Goal: Task Accomplishment & Management: Use online tool/utility

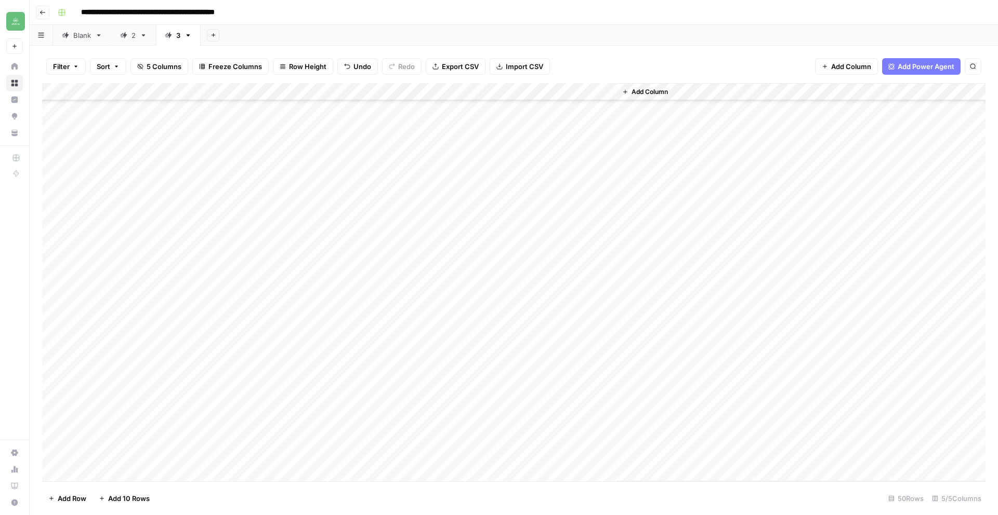
scroll to position [519, 0]
click at [109, 473] on div "Add Column" at bounding box center [513, 282] width 943 height 399
click at [109, 473] on textarea at bounding box center [161, 473] width 166 height 15
type textarea "**********"
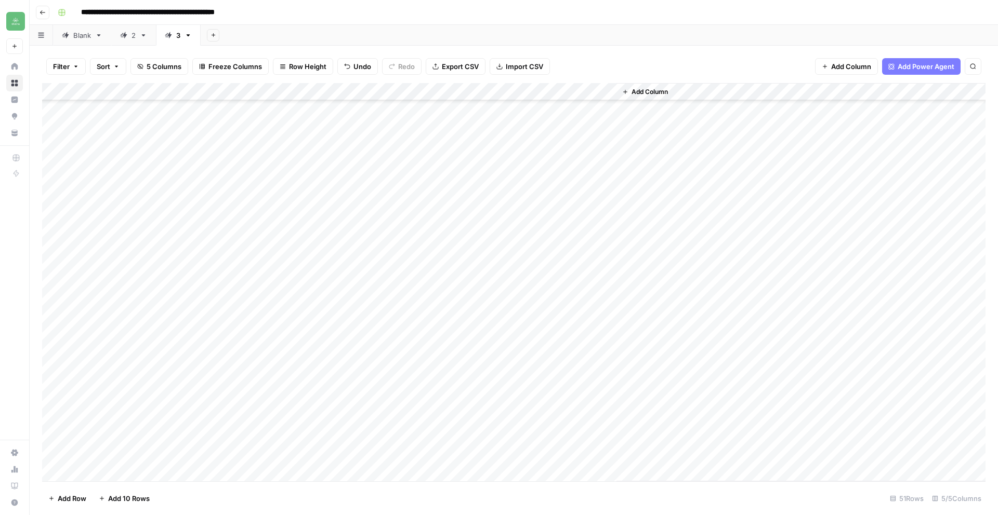
click at [287, 474] on div "Add Column" at bounding box center [513, 282] width 943 height 399
click at [195, 456] on div "Add Column" at bounding box center [513, 282] width 943 height 399
type textarea "*"
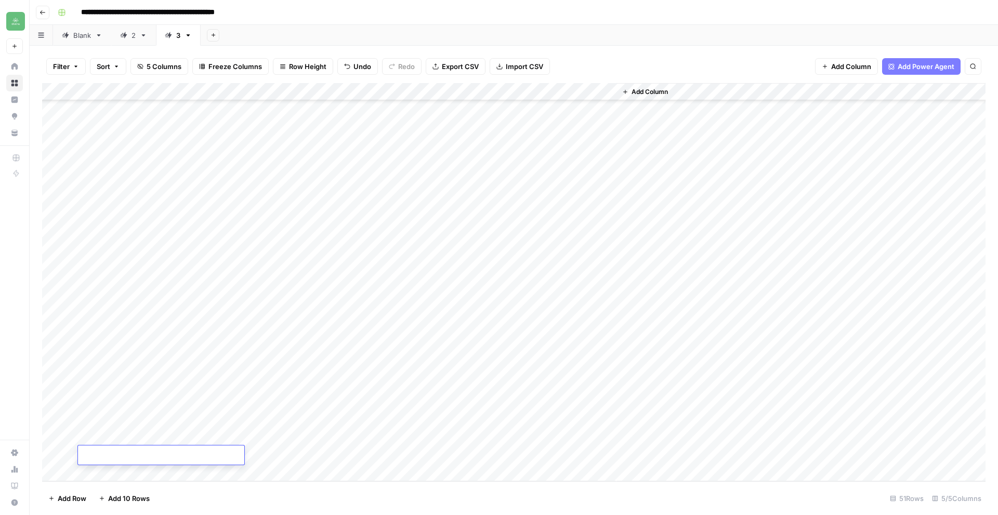
type textarea "**********"
click at [317, 463] on div "Add Column" at bounding box center [513, 282] width 943 height 399
click at [326, 455] on div "Add Column" at bounding box center [513, 282] width 943 height 399
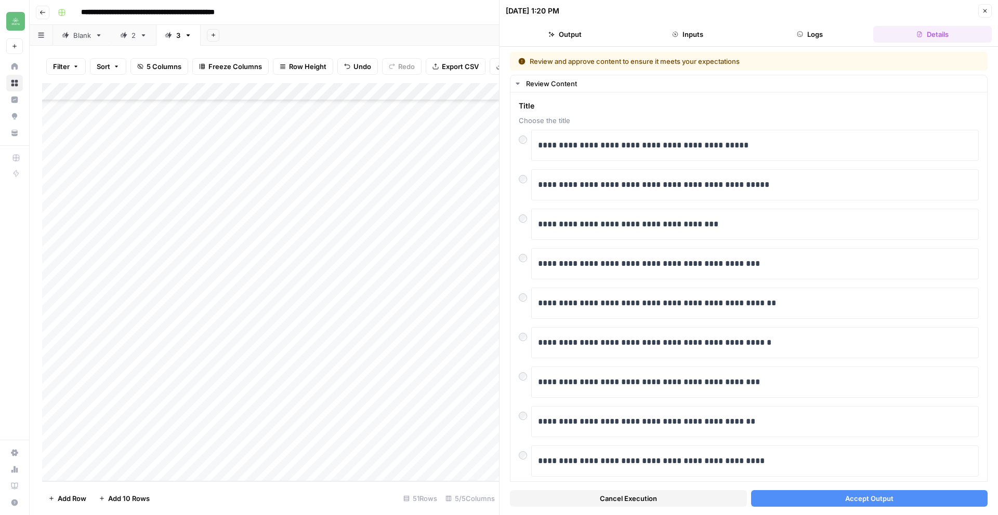
click at [985, 12] on icon "button" at bounding box center [985, 11] width 6 height 6
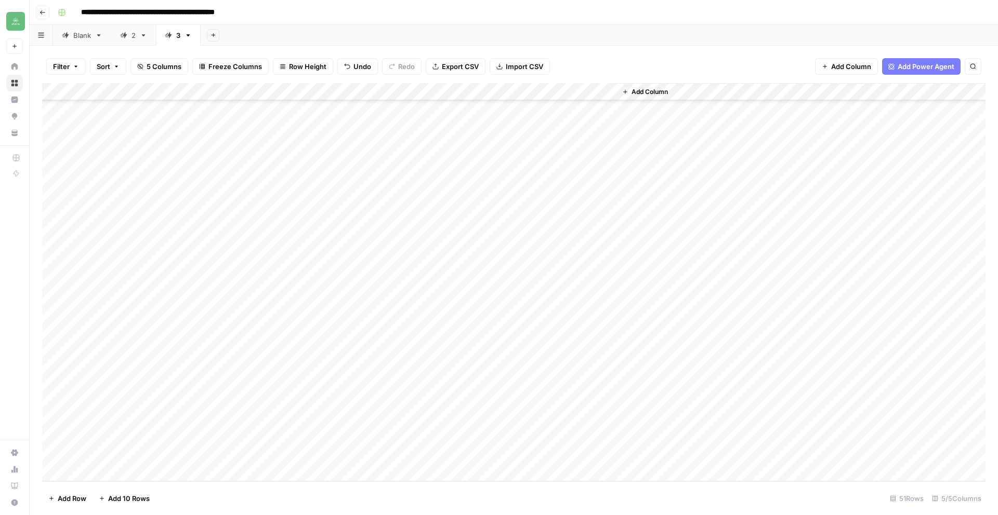
click at [293, 458] on div "Add Column" at bounding box center [513, 282] width 943 height 399
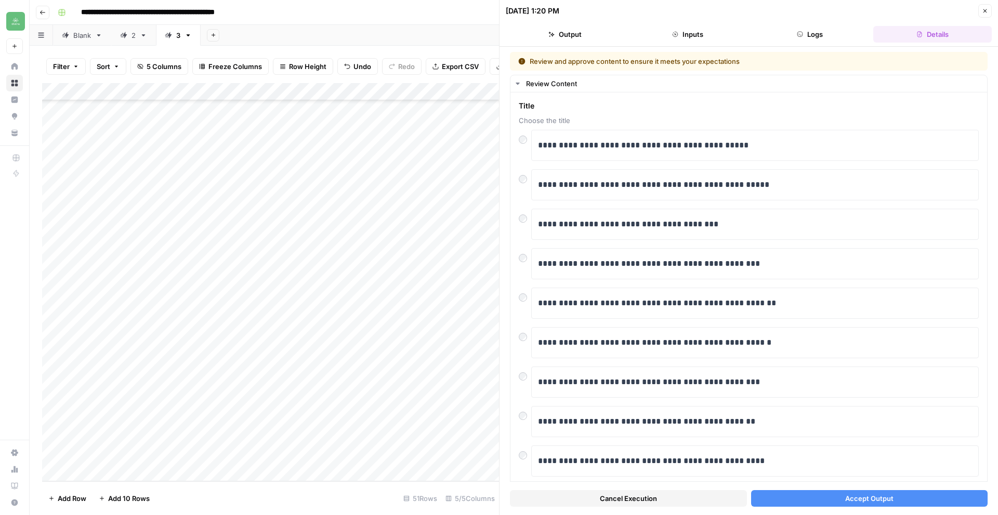
click at [595, 497] on button "Cancel Execution" at bounding box center [628, 498] width 237 height 17
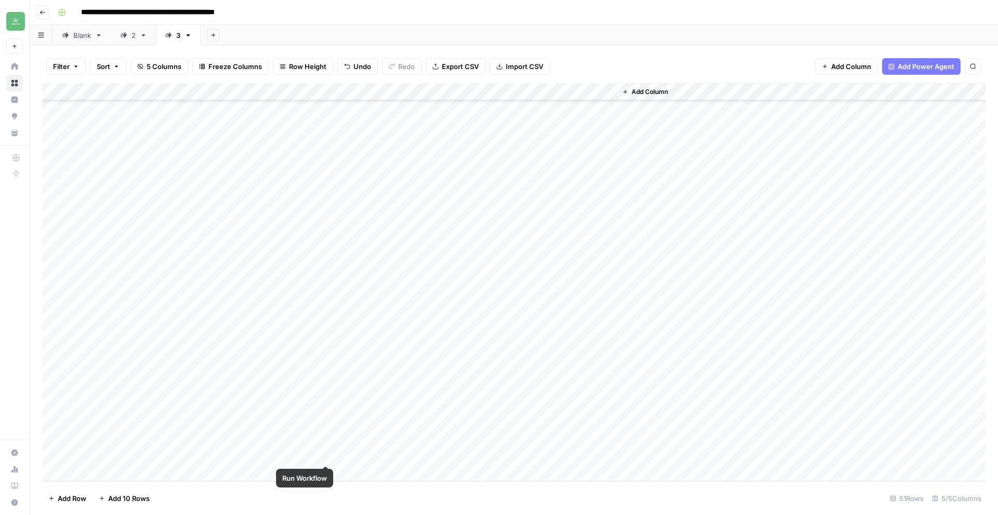
click at [325, 455] on div "Add Column" at bounding box center [513, 282] width 943 height 399
click at [103, 473] on div "Add Column" at bounding box center [513, 282] width 943 height 399
click at [113, 466] on textarea at bounding box center [161, 473] width 166 height 15
type textarea "**********"
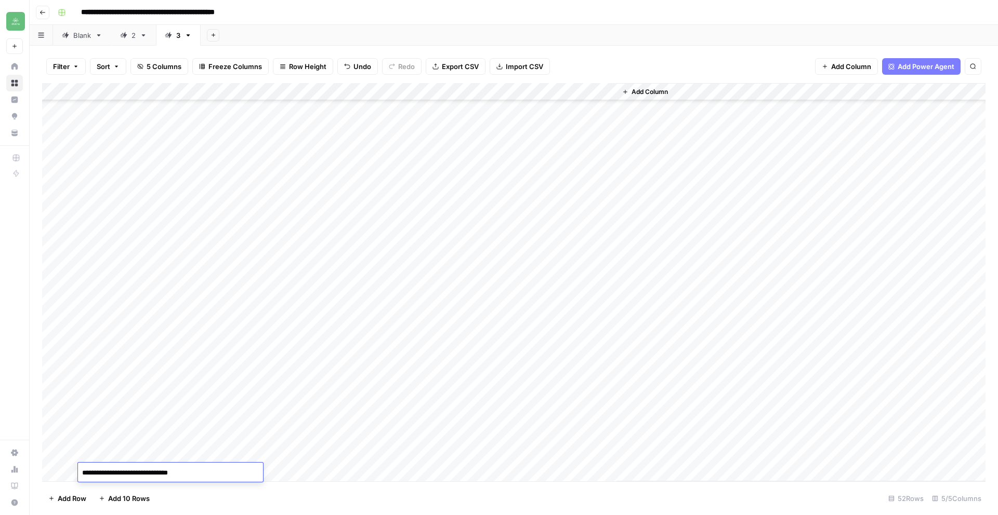
click at [319, 474] on div "Add Column" at bounding box center [513, 282] width 943 height 399
click at [109, 468] on div "Add Column" at bounding box center [513, 282] width 943 height 399
click at [127, 457] on textarea at bounding box center [161, 456] width 166 height 15
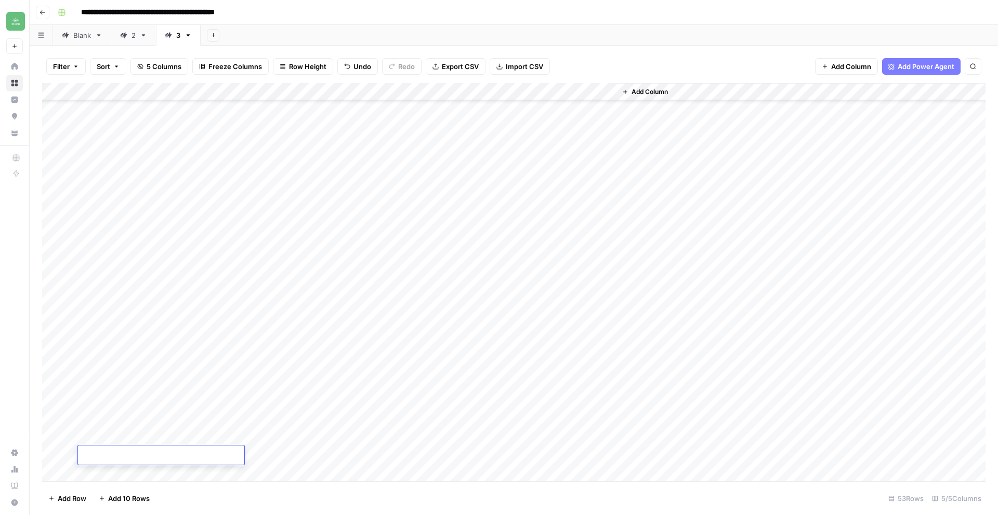
type textarea "**********"
click at [276, 439] on div "Add Column" at bounding box center [513, 282] width 943 height 399
click at [324, 417] on div "Add Column" at bounding box center [513, 282] width 943 height 399
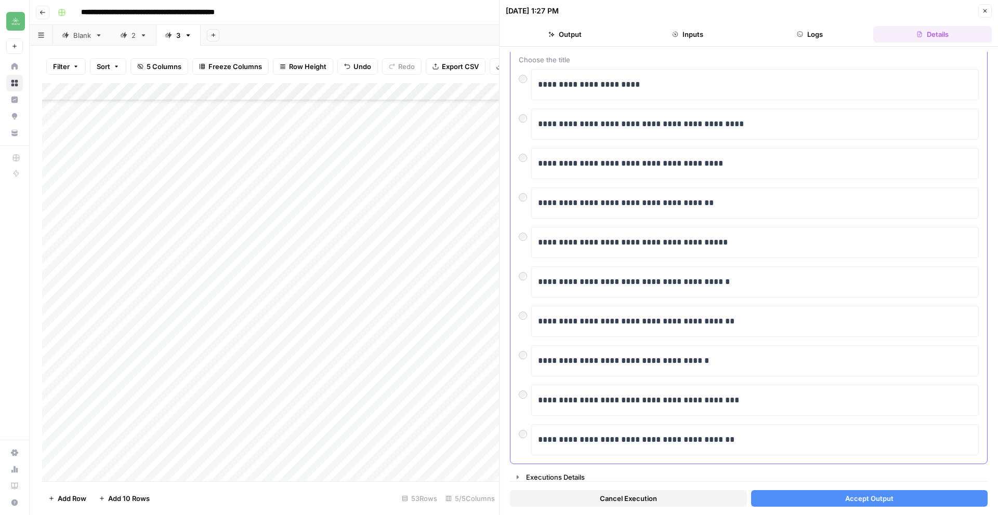
scroll to position [65, 0]
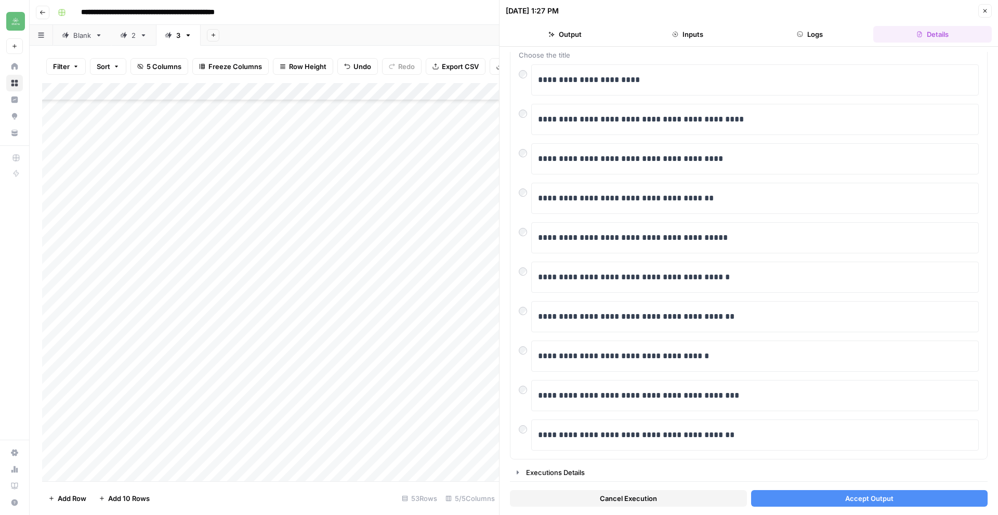
click at [824, 501] on button "Accept Output" at bounding box center [869, 498] width 237 height 17
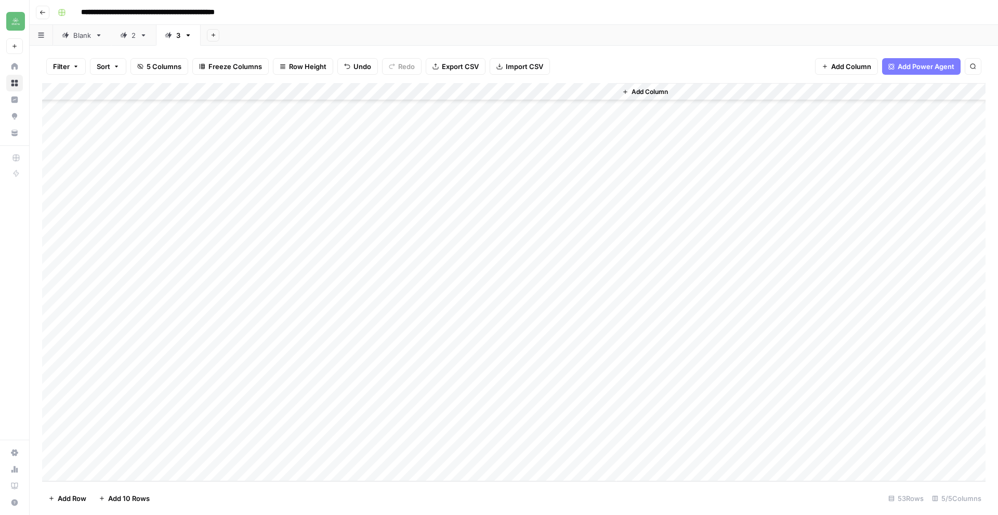
scroll to position [572, 0]
click at [152, 477] on div "Add Column" at bounding box center [513, 282] width 943 height 399
click at [126, 474] on textarea at bounding box center [161, 473] width 166 height 15
type textarea "**********"
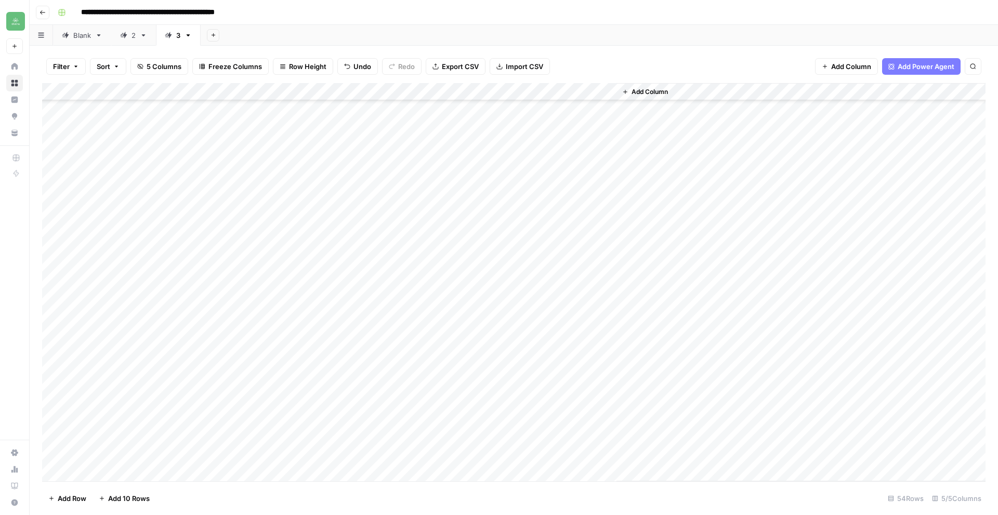
click at [359, 472] on div "Add Column" at bounding box center [513, 282] width 943 height 399
click at [323, 440] on div "Add Column" at bounding box center [513, 282] width 943 height 399
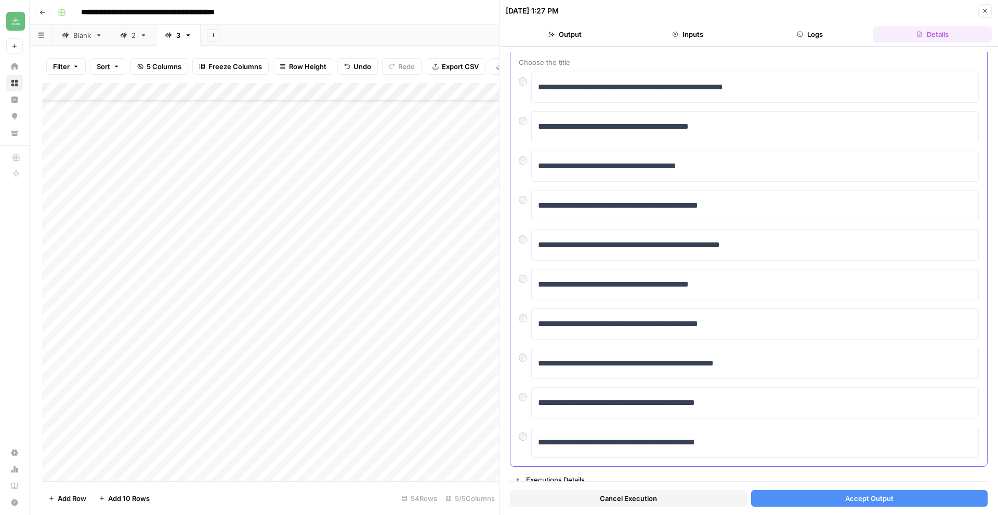
scroll to position [65, 0]
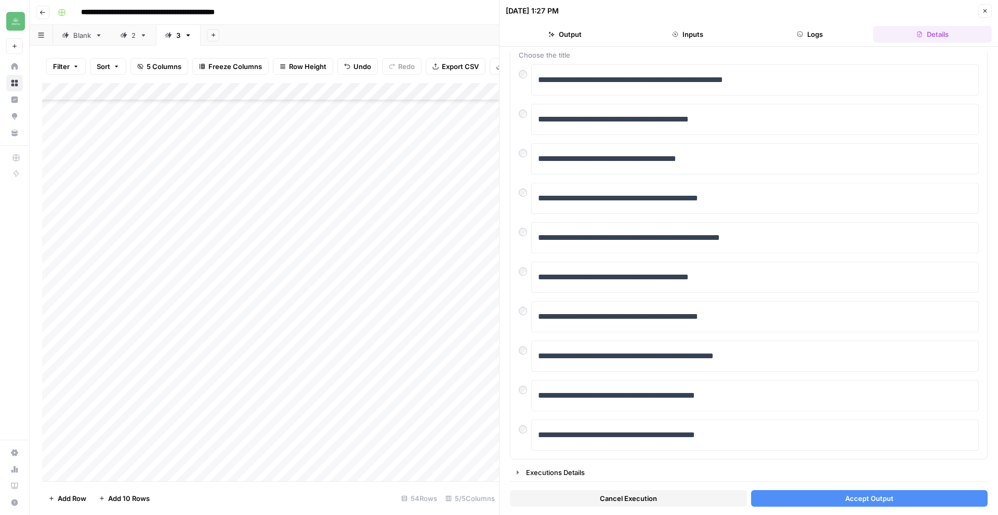
click at [884, 501] on span "Accept Output" at bounding box center [869, 499] width 48 height 10
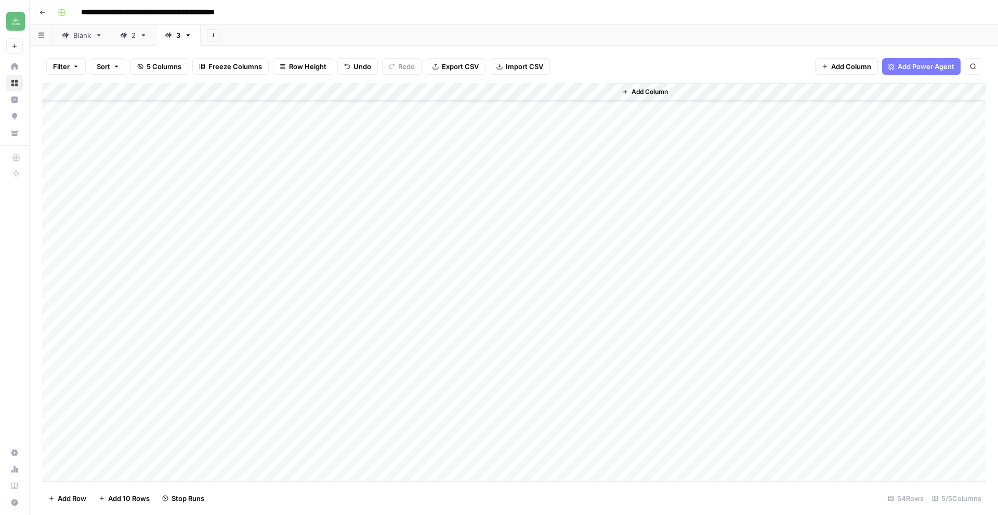
scroll to position [590, 0]
click at [122, 474] on div "Add Column" at bounding box center [513, 282] width 943 height 399
click at [114, 455] on textarea at bounding box center [161, 456] width 166 height 15
type textarea "**********"
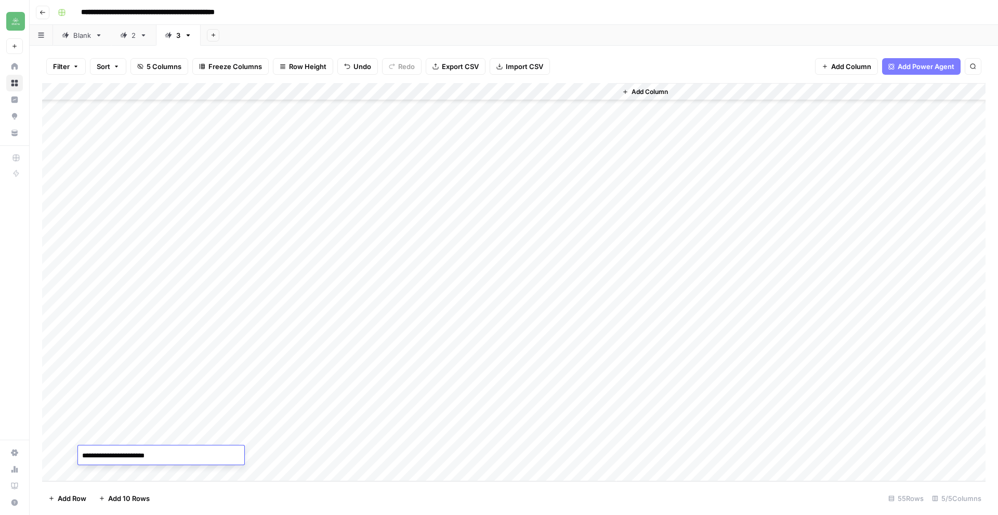
click at [286, 455] on div "Add Column" at bounding box center [513, 282] width 943 height 399
click at [121, 470] on div "Add Column" at bounding box center [513, 282] width 943 height 399
click at [120, 457] on textarea at bounding box center [161, 456] width 166 height 15
type textarea "**********"
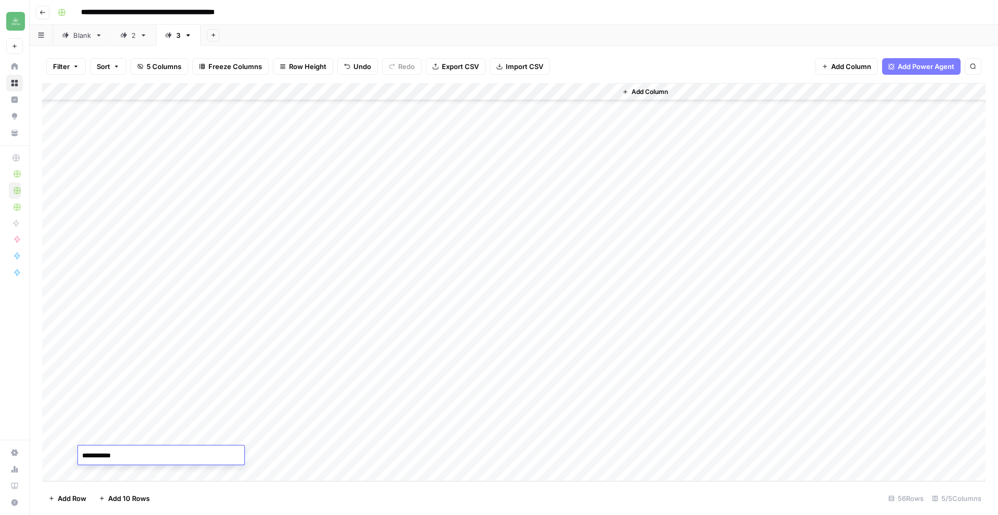
click at [160, 476] on div "Add Column" at bounding box center [513, 282] width 943 height 399
click at [129, 458] on textarea at bounding box center [161, 456] width 166 height 15
type textarea "**********"
click at [291, 460] on div "Add Column" at bounding box center [513, 282] width 943 height 399
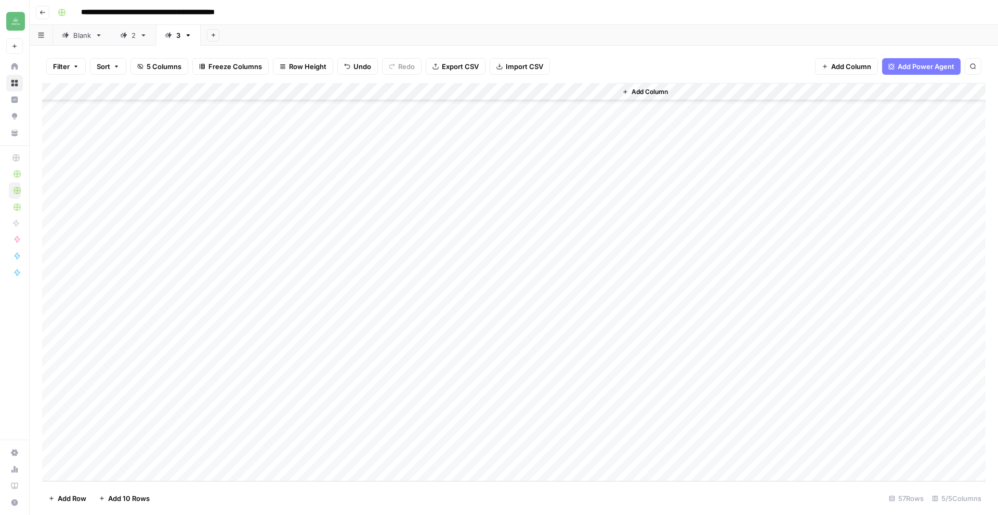
click at [158, 471] on div "Add Column" at bounding box center [513, 282] width 943 height 399
click at [160, 459] on textarea at bounding box center [161, 456] width 166 height 15
type textarea "**********"
click at [160, 468] on div "Add Column" at bounding box center [513, 282] width 943 height 399
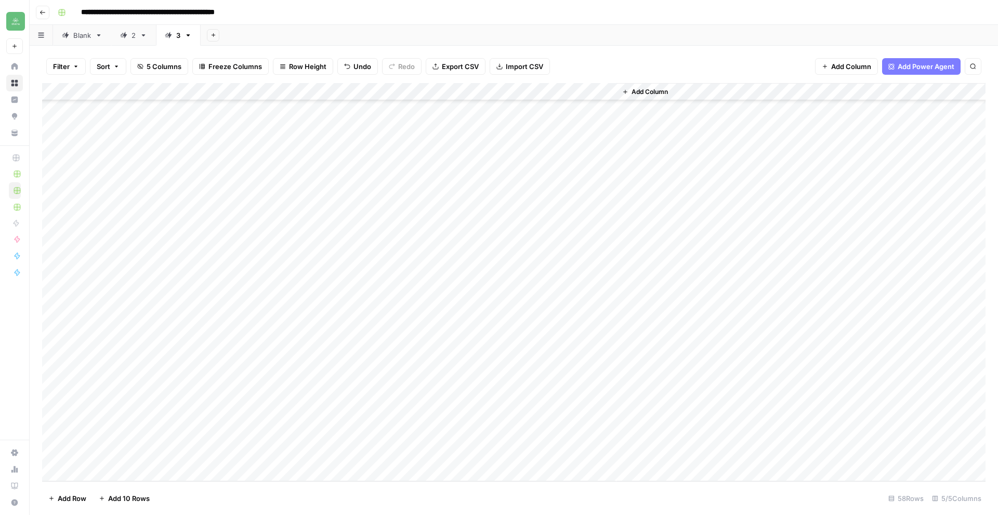
scroll to position [678, 0]
click at [155, 459] on textarea at bounding box center [161, 456] width 166 height 15
type textarea "**********"
click at [293, 457] on div "Add Column" at bounding box center [513, 282] width 943 height 399
click at [116, 471] on div "Add Column" at bounding box center [513, 282] width 943 height 399
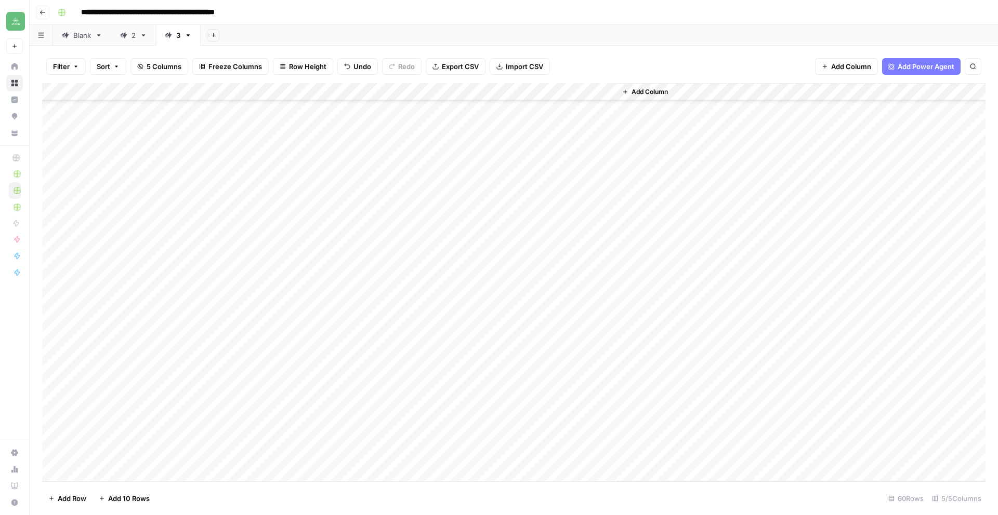
scroll to position [696, 0]
click at [124, 458] on textarea at bounding box center [161, 456] width 166 height 15
type textarea "********"
click at [282, 453] on div "Add Column" at bounding box center [513, 282] width 943 height 399
click at [133, 472] on div "Add Column" at bounding box center [513, 282] width 943 height 399
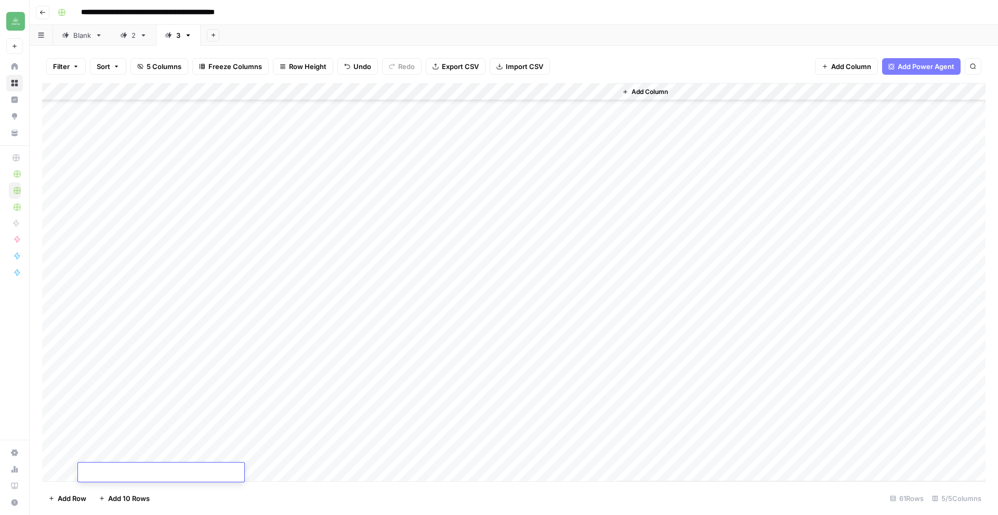
scroll to position [696, 0]
click at [133, 474] on textarea at bounding box center [161, 473] width 166 height 15
type textarea "**********"
click at [294, 475] on div "Add Column" at bounding box center [513, 282] width 943 height 399
click at [117, 476] on div "Add Column" at bounding box center [513, 282] width 943 height 399
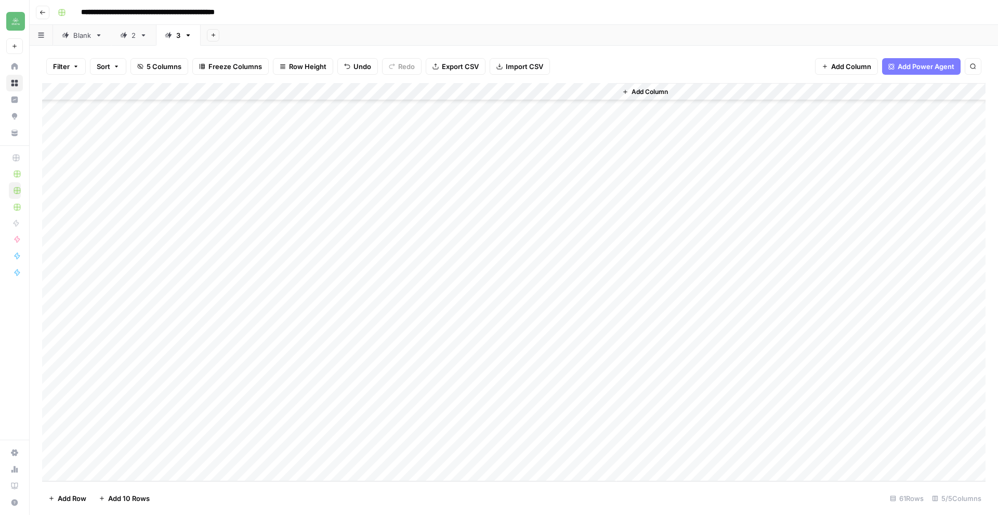
scroll to position [731, 0]
click at [127, 457] on textarea at bounding box center [161, 456] width 166 height 15
type textarea "**********"
click at [297, 457] on div "Add Column" at bounding box center [513, 282] width 943 height 399
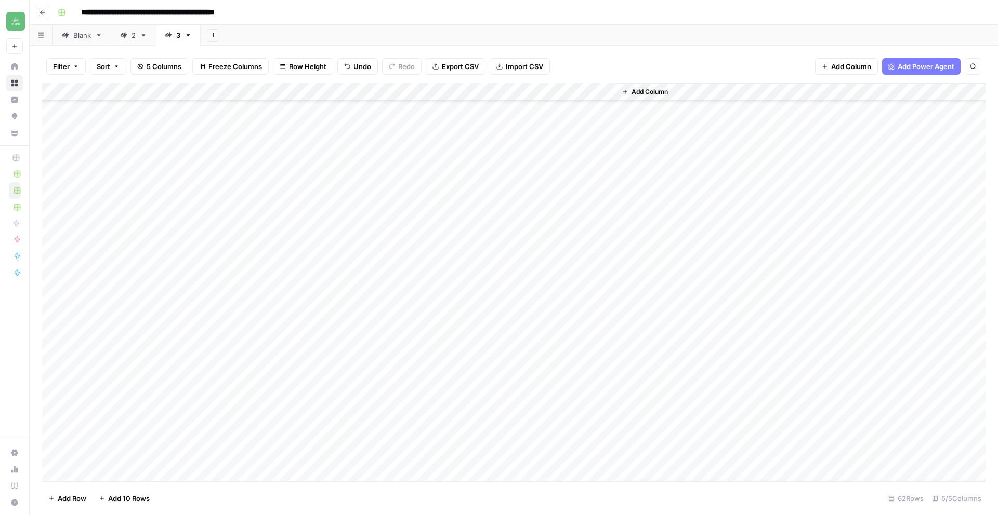
click at [129, 477] on div "Add Column" at bounding box center [513, 282] width 943 height 399
click at [135, 468] on textarea at bounding box center [161, 473] width 166 height 15
type textarea "**********"
click at [287, 472] on div "Add Column" at bounding box center [513, 282] width 943 height 399
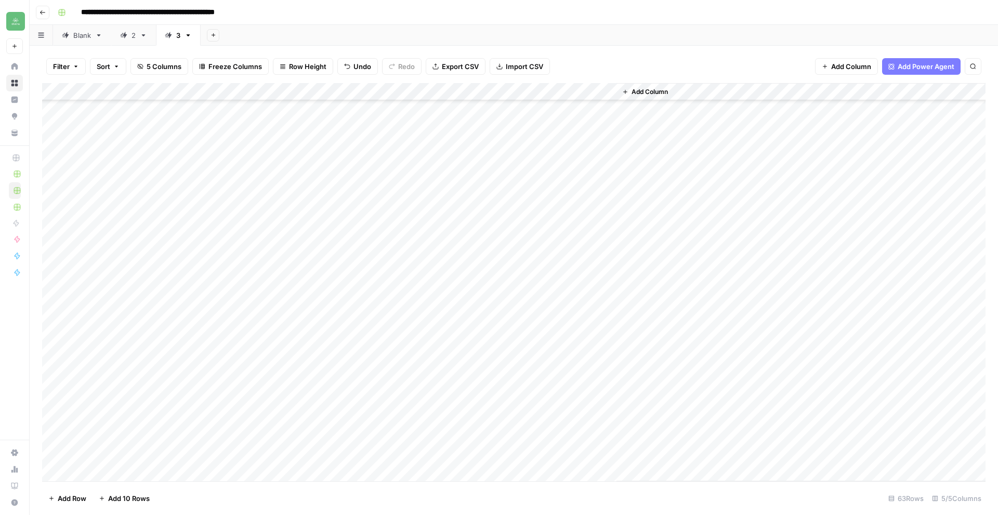
scroll to position [749, 0]
click at [99, 472] on div "Add Column" at bounding box center [513, 282] width 943 height 399
click at [126, 455] on textarea at bounding box center [161, 456] width 166 height 15
type textarea "**********"
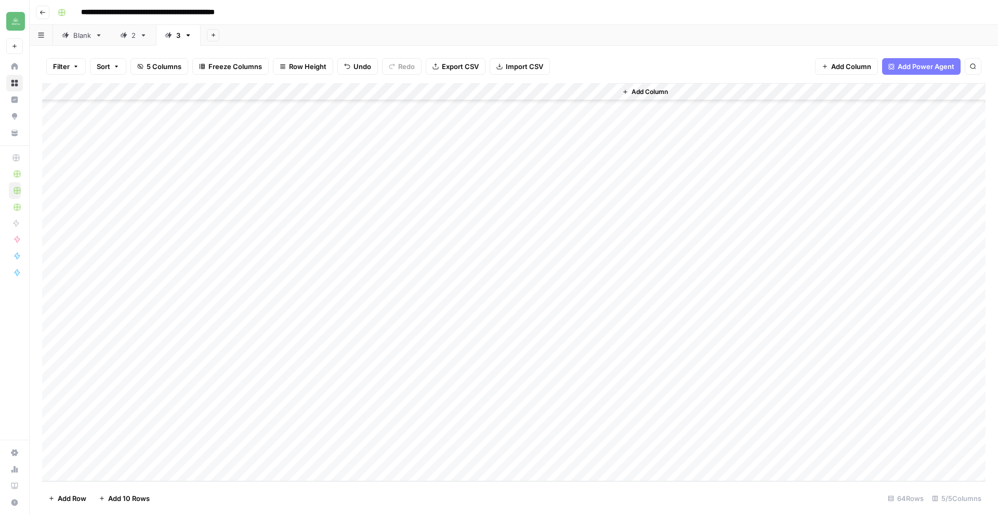
scroll to position [766, 0]
click at [305, 455] on div "Add Column" at bounding box center [513, 282] width 943 height 399
click at [130, 479] on div "Add Column" at bounding box center [513, 282] width 943 height 399
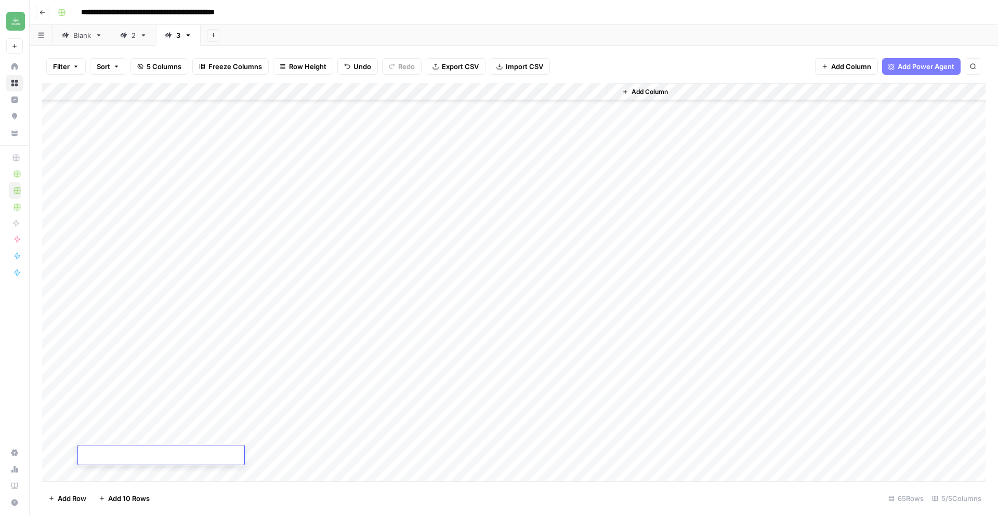
click at [115, 456] on textarea at bounding box center [161, 456] width 166 height 15
type textarea "**********"
click at [121, 472] on div "Add Column" at bounding box center [513, 282] width 943 height 399
click at [116, 458] on textarea at bounding box center [161, 456] width 166 height 15
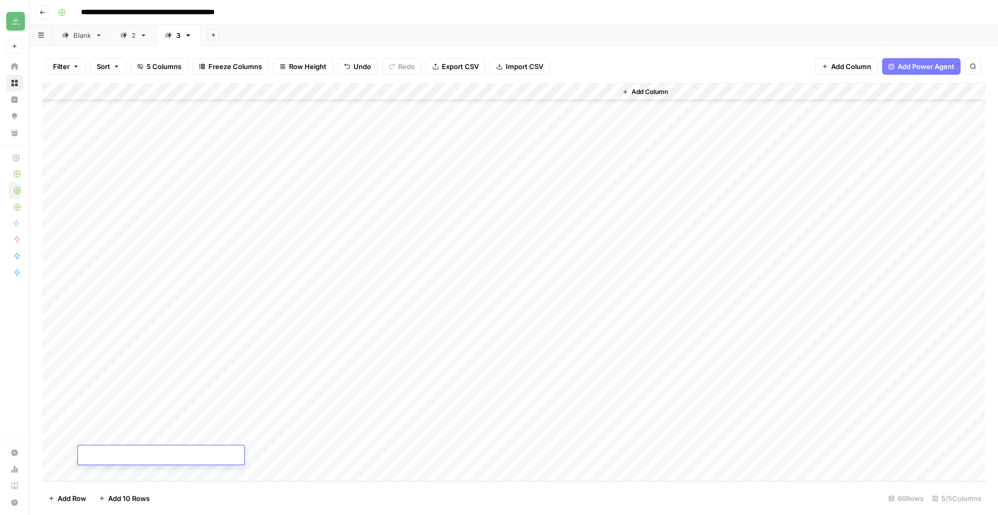
type textarea "**********"
click at [294, 455] on div "Add Column" at bounding box center [513, 282] width 943 height 399
click at [140, 471] on div "Add Column" at bounding box center [513, 282] width 943 height 399
click at [147, 456] on textarea at bounding box center [161, 456] width 166 height 15
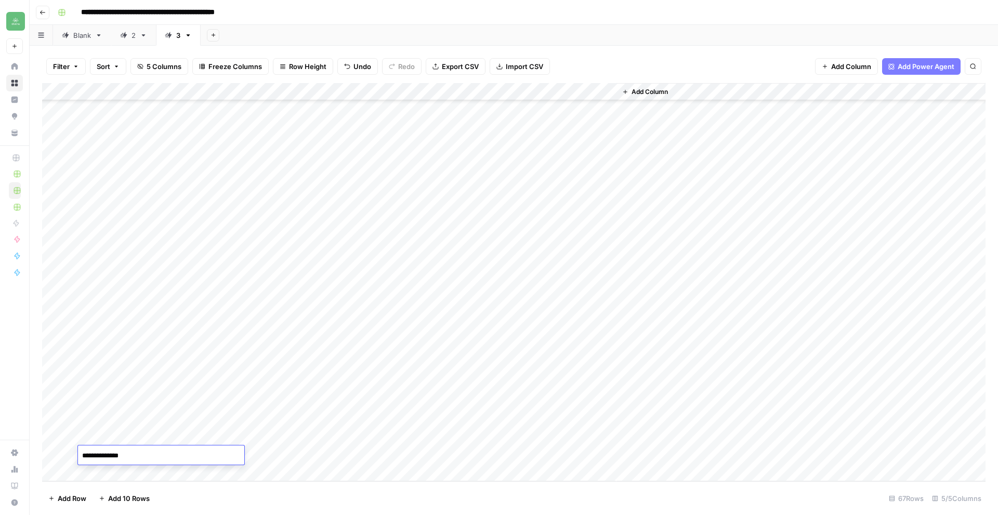
type textarea "**********"
click at [103, 472] on div "Add Column" at bounding box center [513, 282] width 943 height 399
click at [105, 459] on textarea at bounding box center [161, 456] width 166 height 15
type textarea "**********"
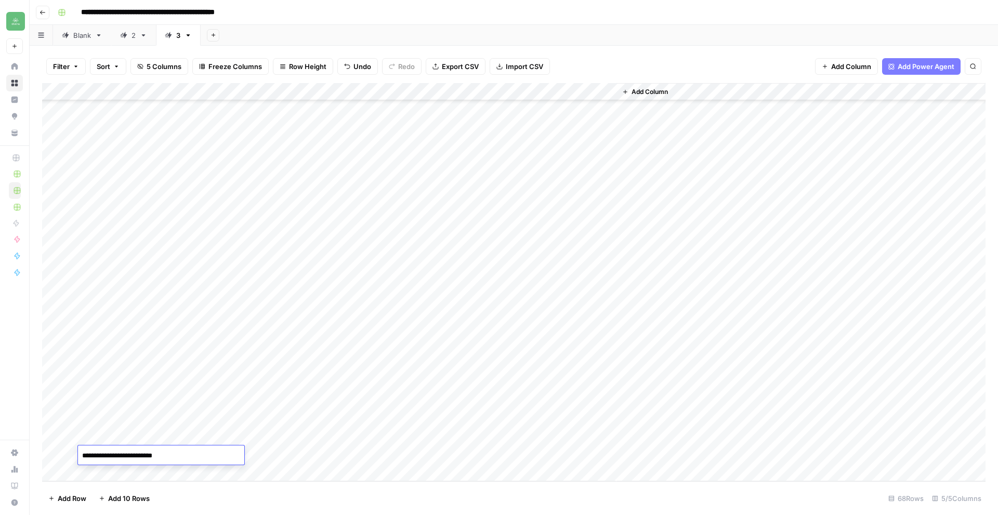
click at [121, 474] on div "Add Column" at bounding box center [513, 282] width 943 height 399
click at [98, 468] on textarea at bounding box center [161, 473] width 166 height 15
type textarea "**********"
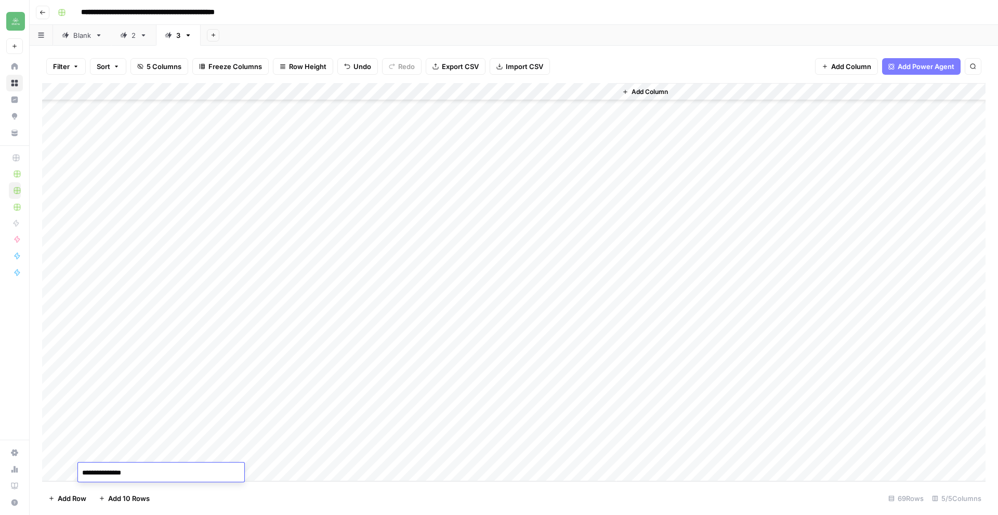
click at [298, 480] on div "Add Column" at bounding box center [513, 282] width 943 height 399
click at [151, 475] on div "Add Column" at bounding box center [513, 282] width 943 height 399
click at [123, 438] on div "Add Column" at bounding box center [513, 282] width 943 height 399
click at [129, 436] on div "Add Column" at bounding box center [513, 282] width 943 height 399
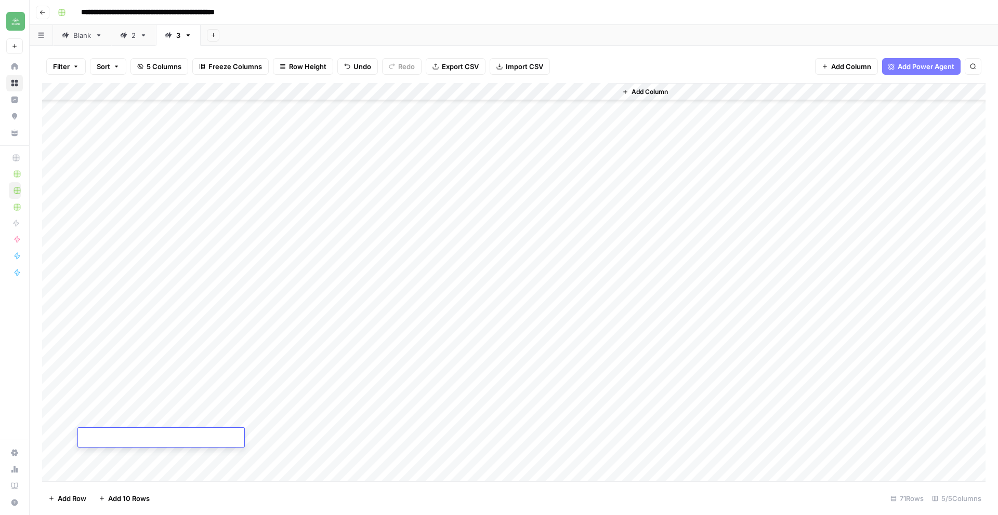
type textarea "**********"
click at [143, 456] on div "Add Column" at bounding box center [513, 282] width 943 height 399
click at [184, 457] on div "Add Column" at bounding box center [513, 282] width 943 height 399
type textarea "**********"
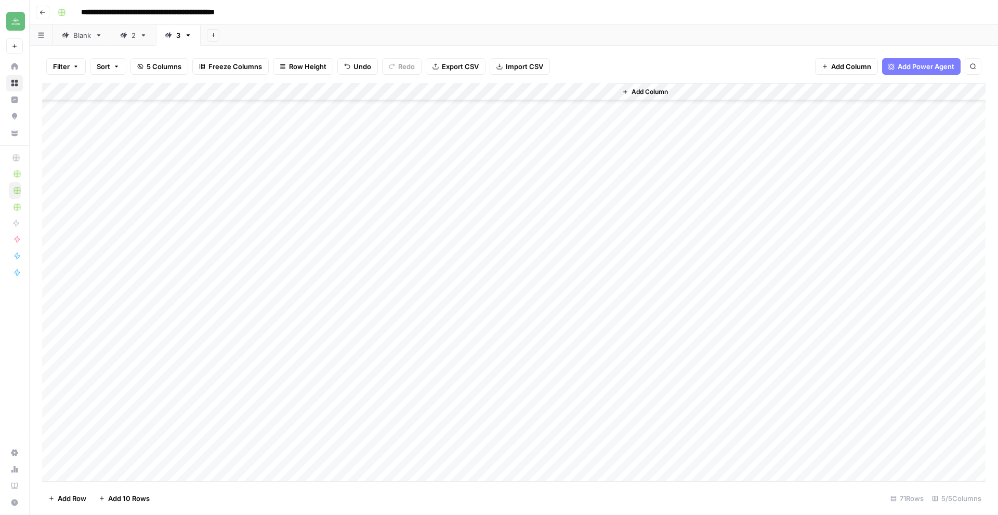
click at [296, 455] on div "Add Column" at bounding box center [513, 282] width 943 height 399
click at [283, 439] on div "Add Column" at bounding box center [513, 282] width 943 height 399
click at [287, 418] on div "Add Column" at bounding box center [513, 282] width 943 height 399
click at [289, 403] on div "Add Column" at bounding box center [513, 282] width 943 height 399
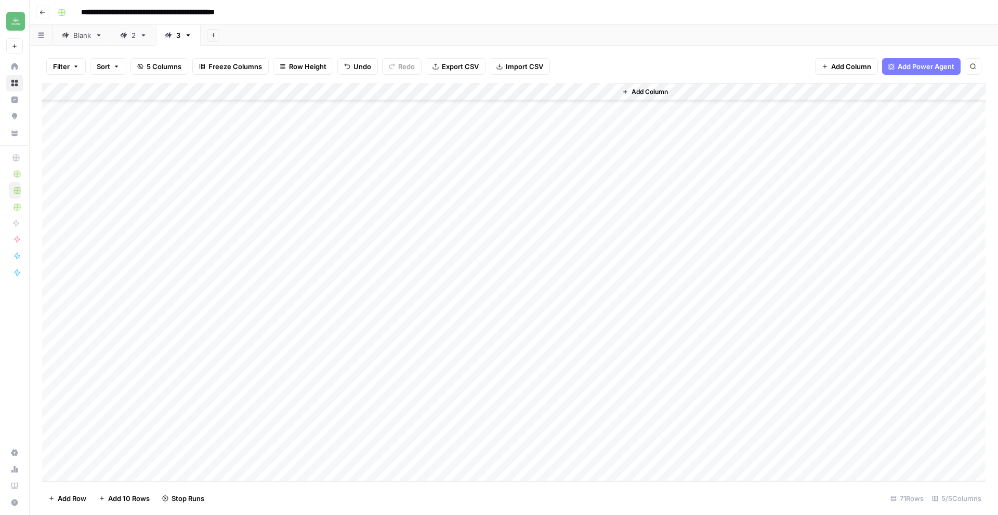
click at [284, 385] on div "Add Column" at bounding box center [513, 282] width 943 height 399
click at [285, 349] on div "Add Column" at bounding box center [513, 282] width 943 height 399
click at [289, 296] on div "Add Column" at bounding box center [513, 282] width 943 height 399
click at [286, 279] on div "Add Column" at bounding box center [513, 282] width 943 height 399
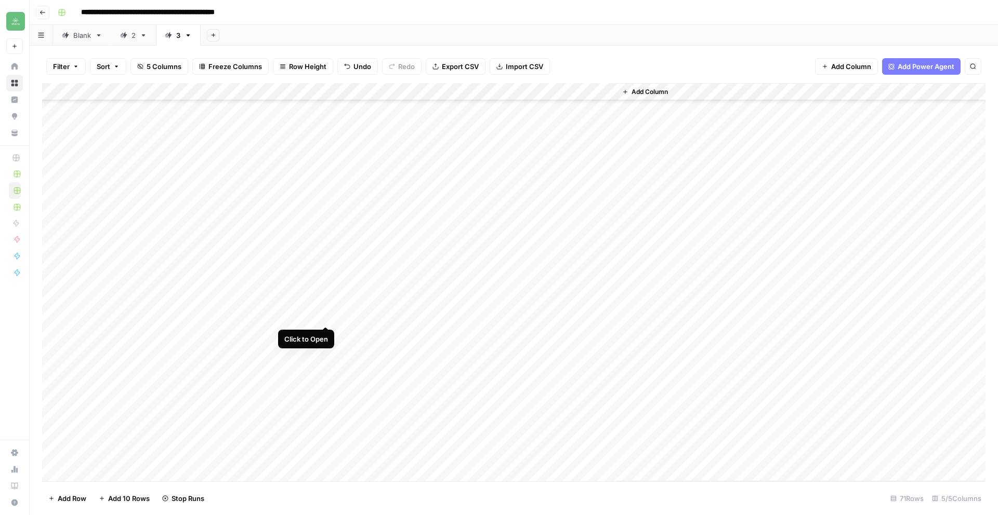
click at [326, 317] on div "Add Column" at bounding box center [513, 282] width 943 height 399
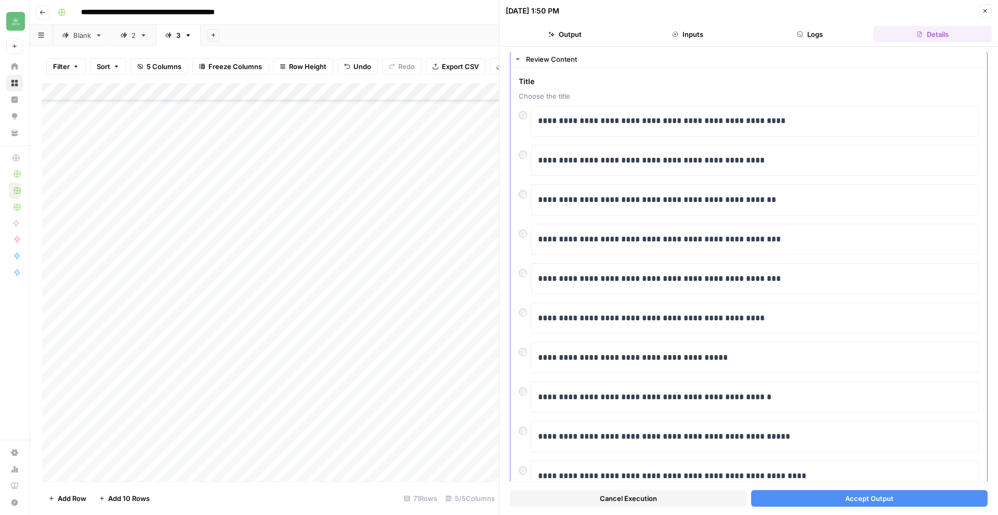
scroll to position [65, 0]
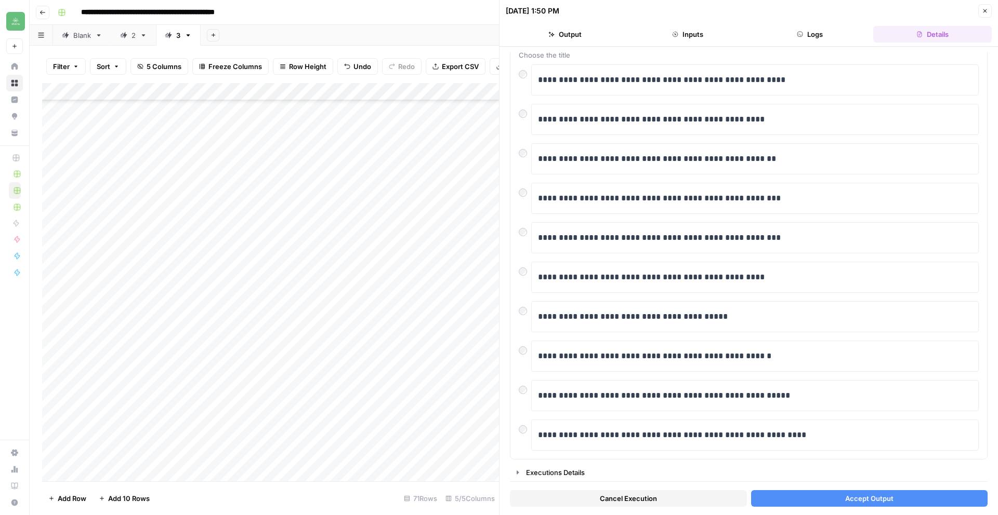
click at [908, 500] on button "Accept Output" at bounding box center [869, 498] width 237 height 17
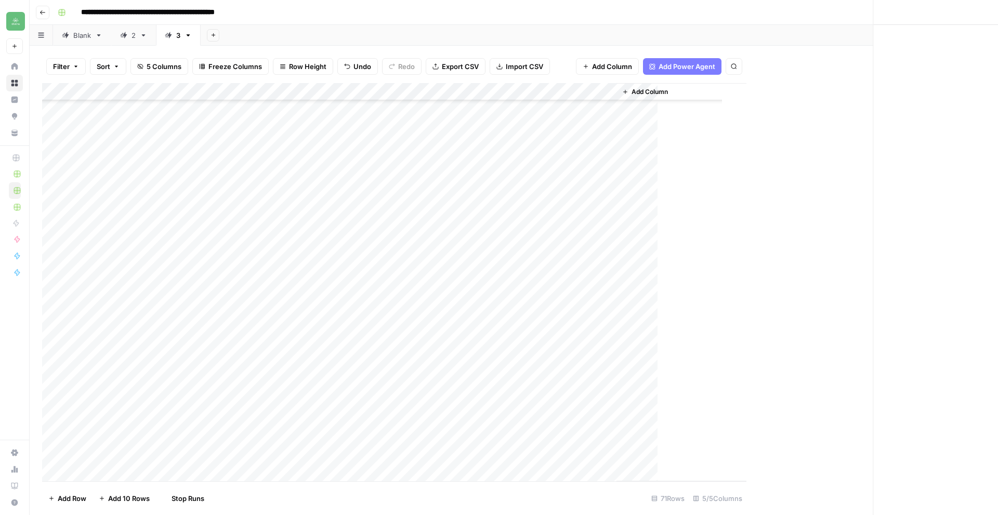
scroll to position [888, 0]
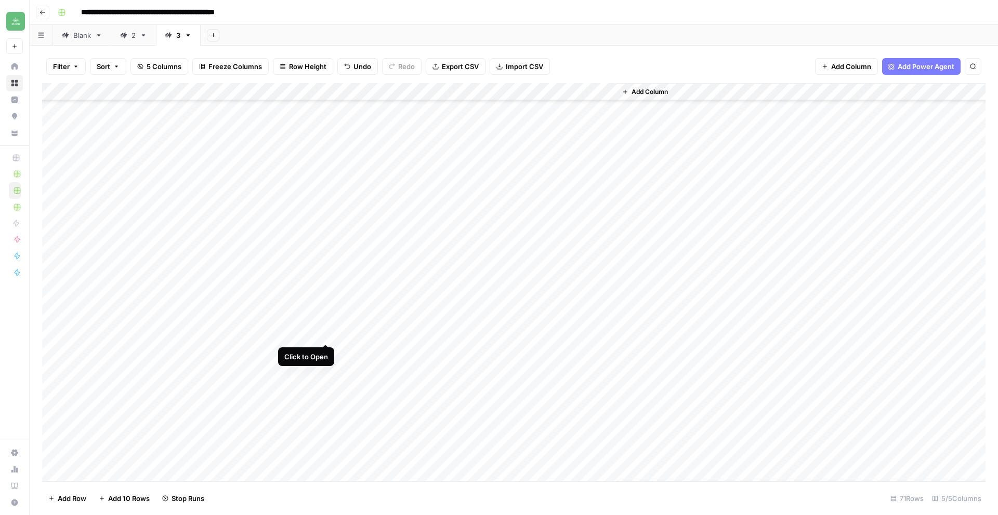
click at [324, 333] on div "Add Column" at bounding box center [513, 282] width 943 height 399
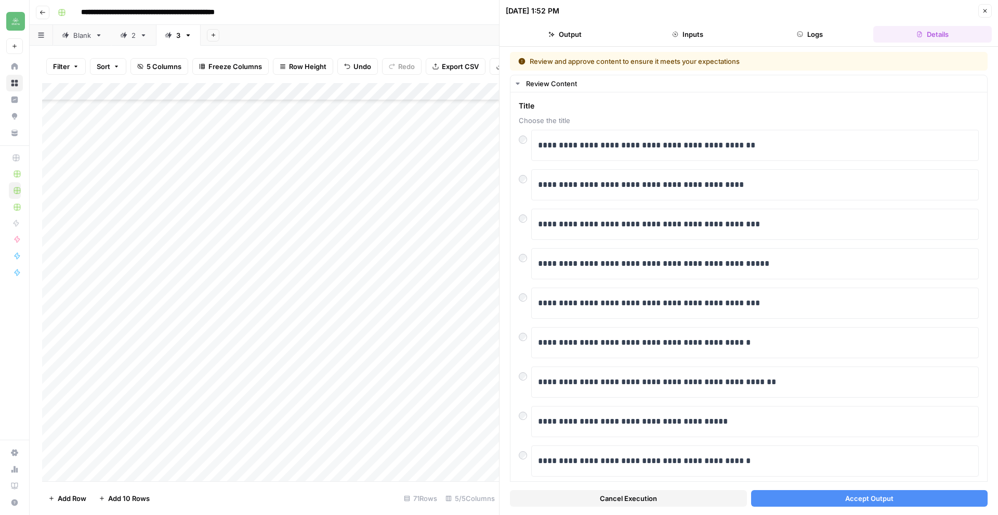
click at [864, 502] on span "Accept Output" at bounding box center [869, 499] width 48 height 10
